Goal: Book appointment/travel/reservation

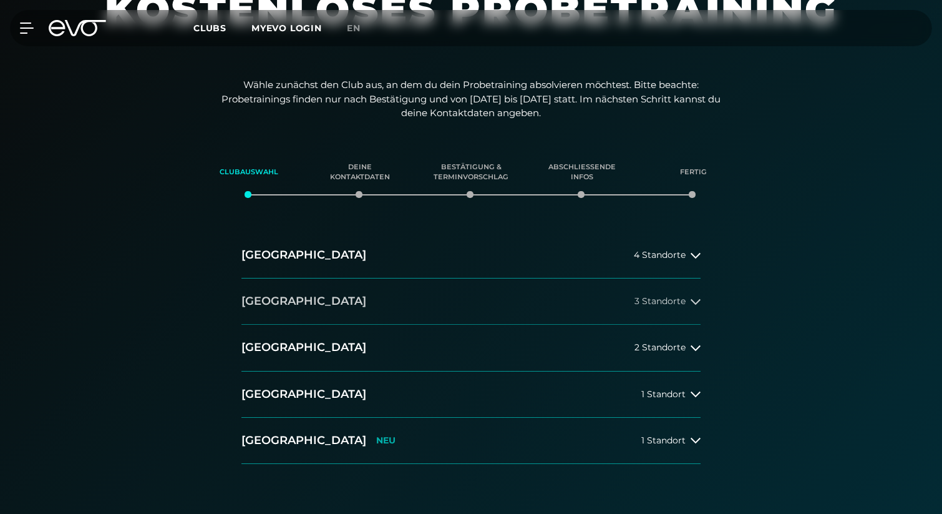
click at [656, 300] on span "3 Standorte" at bounding box center [660, 300] width 51 height 9
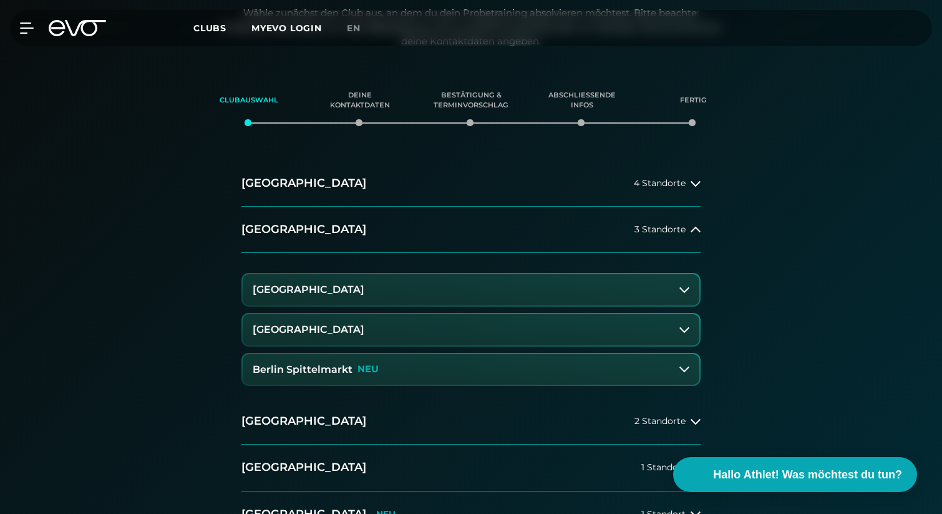
scroll to position [205, 0]
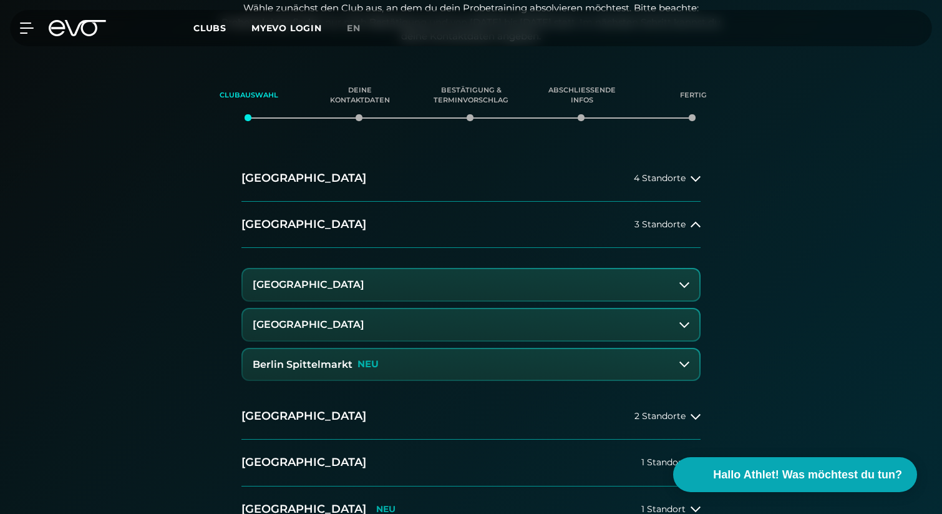
click at [343, 290] on h3 "[GEOGRAPHIC_DATA]" at bounding box center [309, 284] width 112 height 11
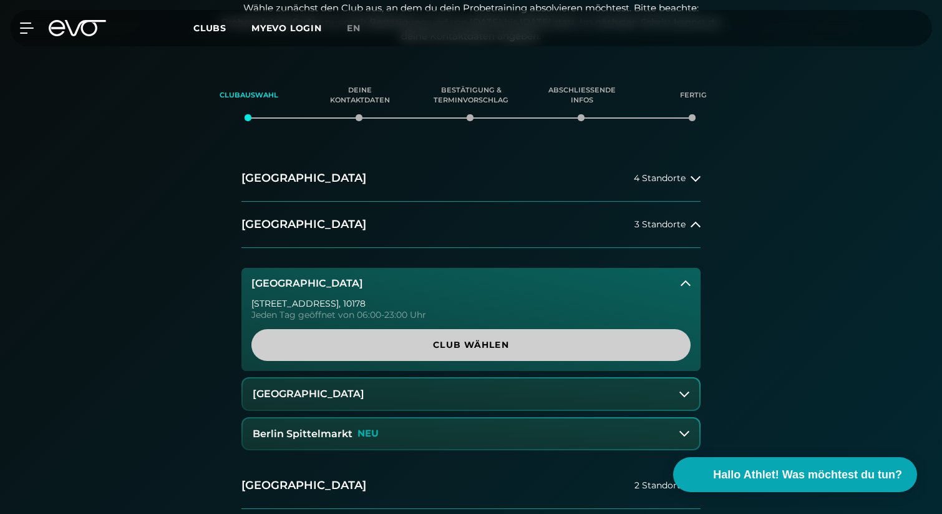
click at [442, 344] on span "Club wählen" at bounding box center [470, 344] width 379 height 13
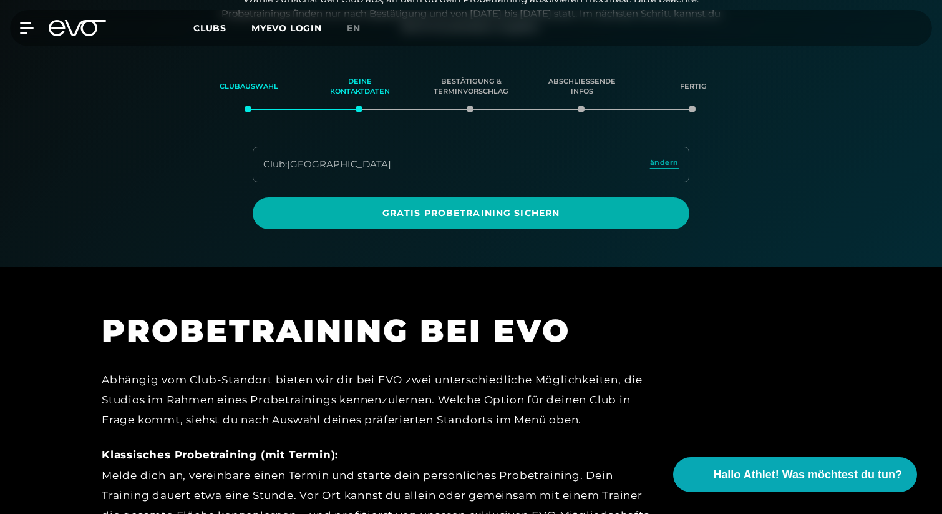
click at [515, 168] on div "Club : [GEOGRAPHIC_DATA] ändern" at bounding box center [471, 165] width 437 height 36
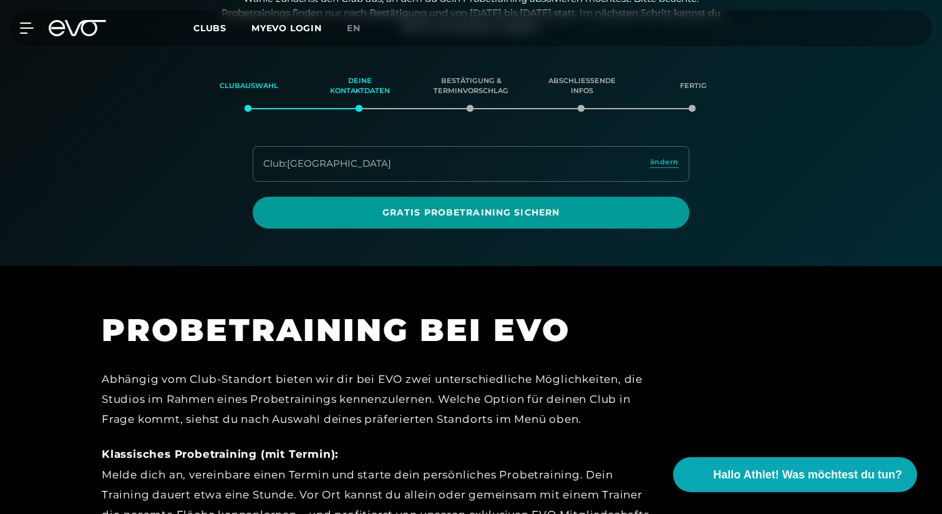
click at [571, 202] on span "Gratis Probetraining sichern" at bounding box center [471, 213] width 437 height 32
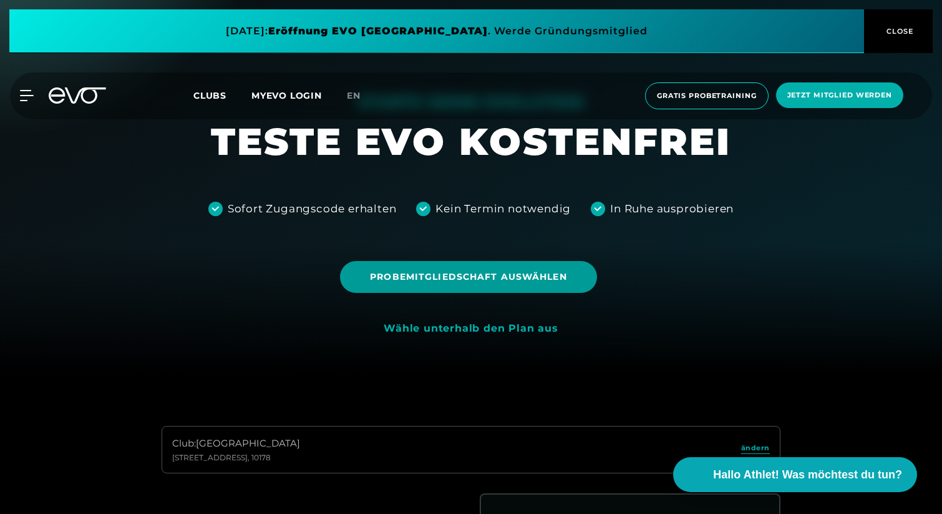
click at [517, 269] on span "Probemitgliedschaft auswählen" at bounding box center [468, 277] width 256 height 32
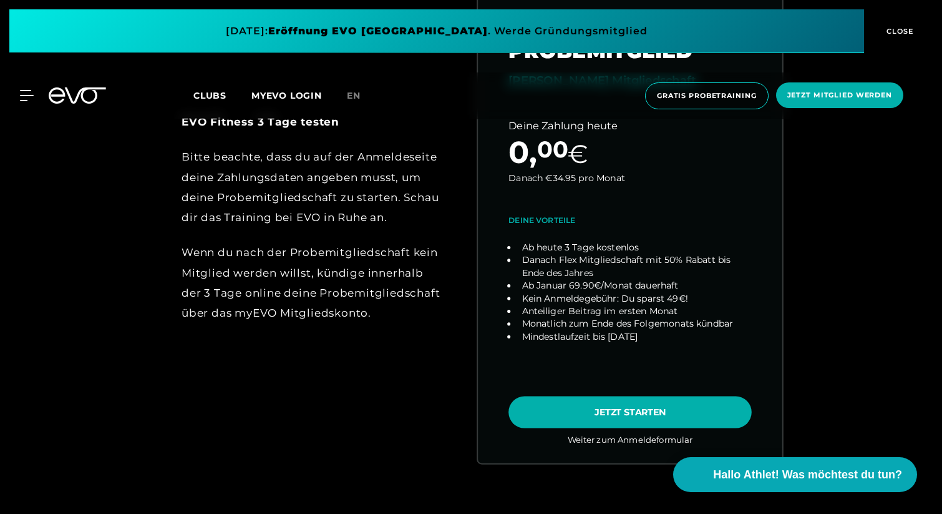
scroll to position [661, 0]
